Goal: Task Accomplishment & Management: Manage account settings

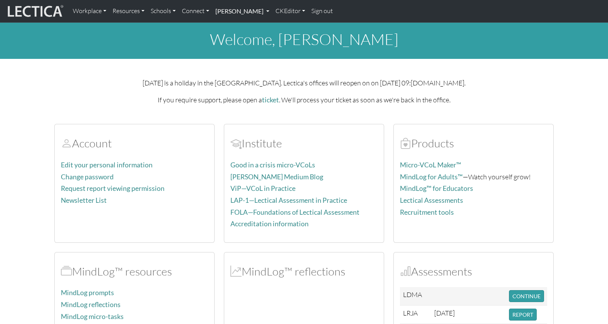
click at [226, 11] on link "[PERSON_NAME]" at bounding box center [242, 11] width 60 height 16
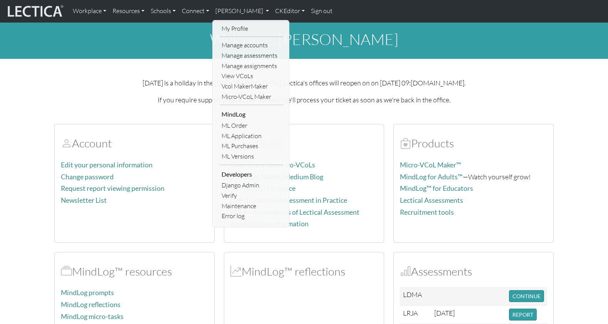
click at [232, 62] on link "Manage assignments" at bounding box center [251, 66] width 64 height 10
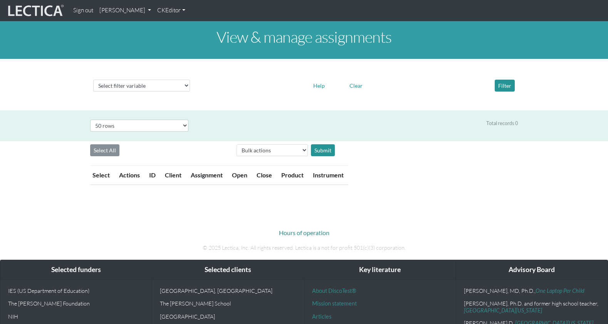
select select "50"
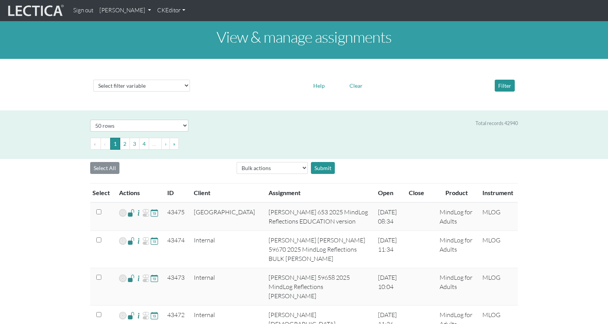
click at [166, 184] on th "ID" at bounding box center [175, 193] width 27 height 19
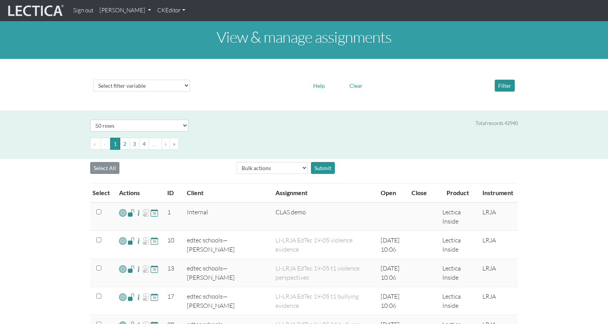
click at [166, 184] on th "ID" at bounding box center [172, 193] width 20 height 19
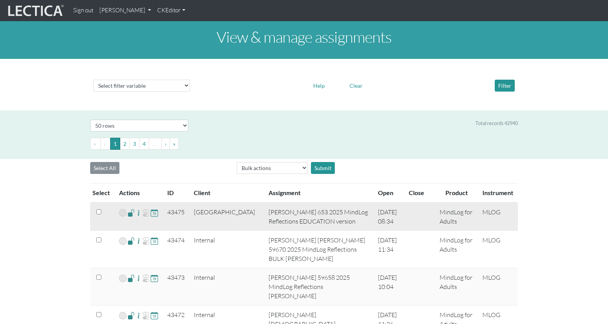
click at [128, 208] on span at bounding box center [130, 212] width 7 height 9
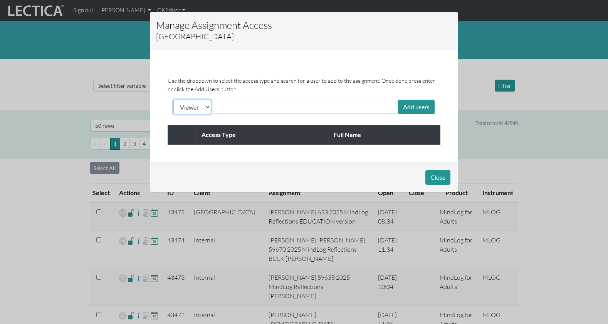
click at [191, 102] on select "Viewer Limited Client" at bounding box center [192, 107] width 38 height 15
select select "client"
click at [173, 100] on select "Viewer Limited Client" at bounding box center [192, 107] width 38 height 15
click at [238, 102] on input "text" at bounding box center [247, 106] width 69 height 9
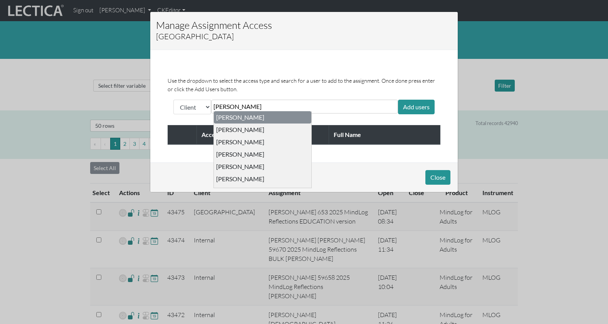
click at [223, 104] on input "Rose Patel" at bounding box center [247, 106] width 69 height 9
click at [224, 104] on input "Rose Patel" at bounding box center [247, 106] width 69 height 9
type input "Rosa Patel"
click at [416, 101] on div "Add users" at bounding box center [416, 107] width 37 height 15
drag, startPoint x: 325, startPoint y: 35, endPoint x: 321, endPoint y: 22, distance: 13.2
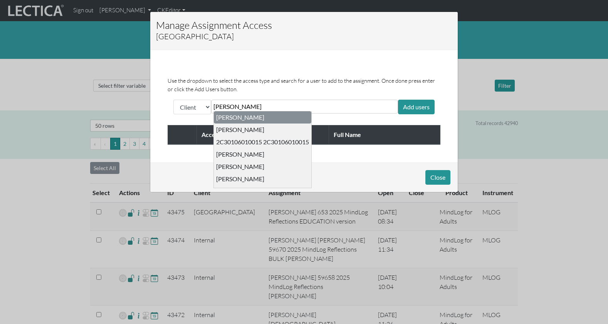
click at [321, 22] on div "Manage Assignment Access Lectica Middle School" at bounding box center [303, 31] width 307 height 38
click at [349, 162] on div "Close" at bounding box center [303, 177] width 307 height 30
click at [355, 110] on div "Rosa Patel Rosa Patel JIAN LI 2C30106010015 2C30106010015 Rena Lord Simon Arsen…" at bounding box center [304, 108] width 187 height 16
click at [371, 151] on div "Use the dropdown to select the access type and search for a user to add to the …" at bounding box center [303, 109] width 307 height 106
click at [301, 56] on div "Use the dropdown to select the access type and search for a user to add to the …" at bounding box center [303, 109] width 307 height 106
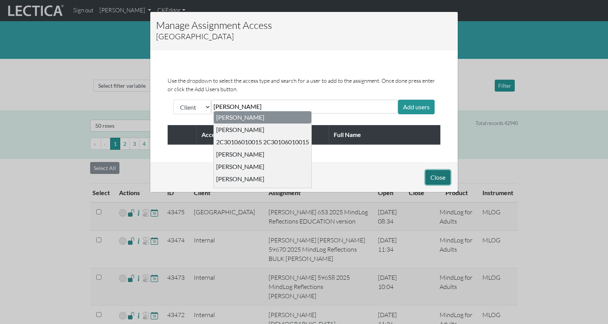
click at [439, 171] on button "Close" at bounding box center [437, 177] width 25 height 15
